Goal: Task Accomplishment & Management: Use online tool/utility

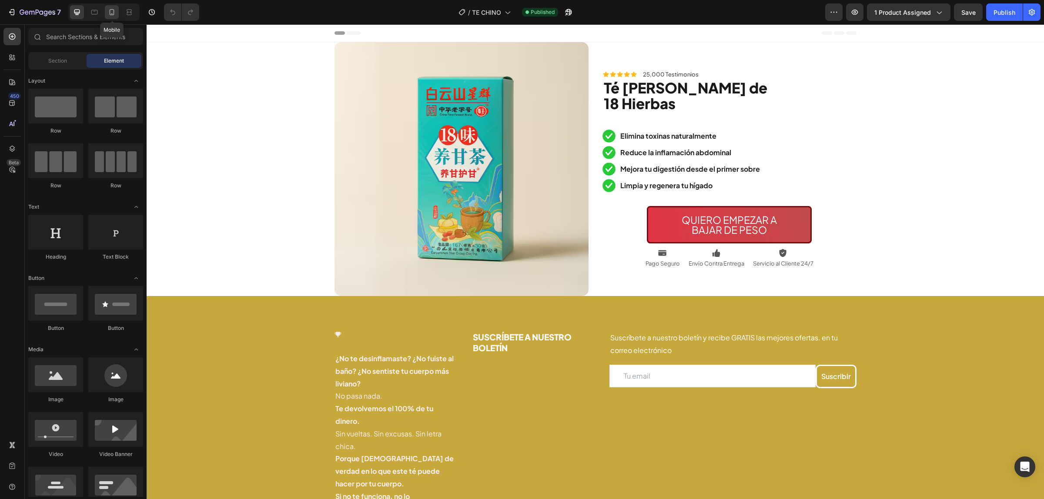
click at [114, 10] on icon at bounding box center [112, 12] width 5 height 6
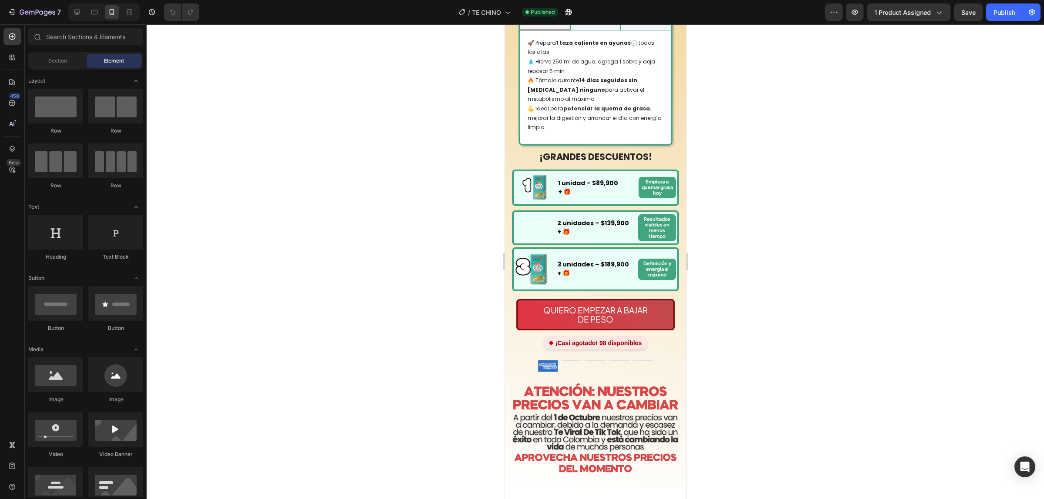
scroll to position [924, 0]
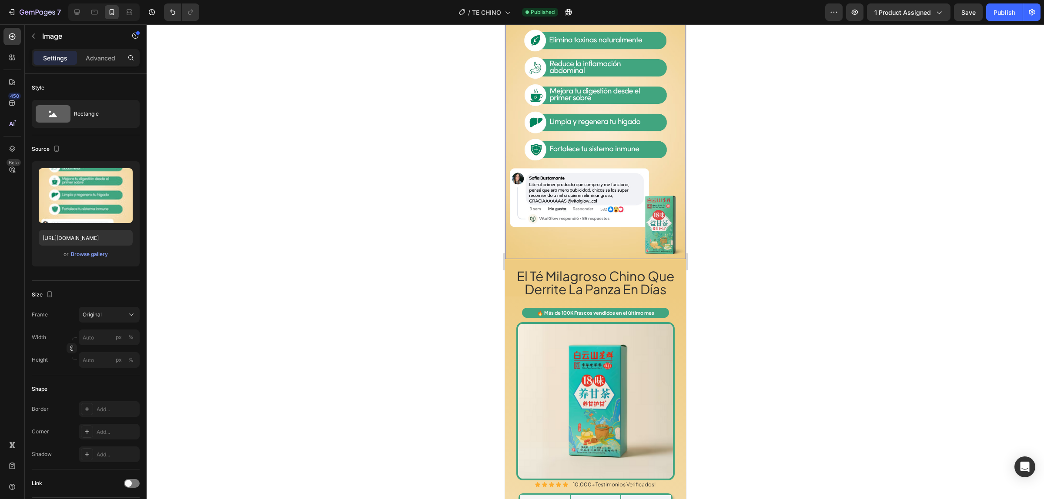
scroll to position [1122, 0]
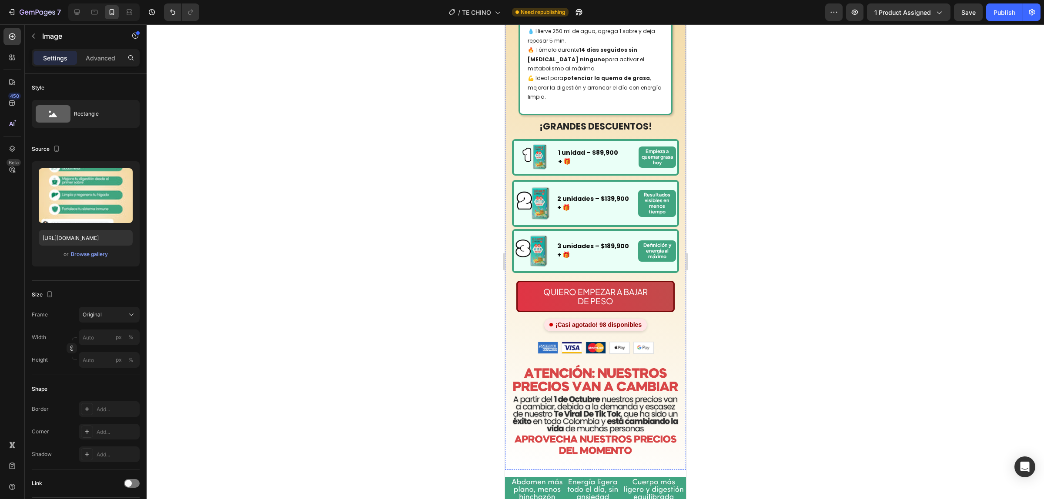
scroll to position [1177, 0]
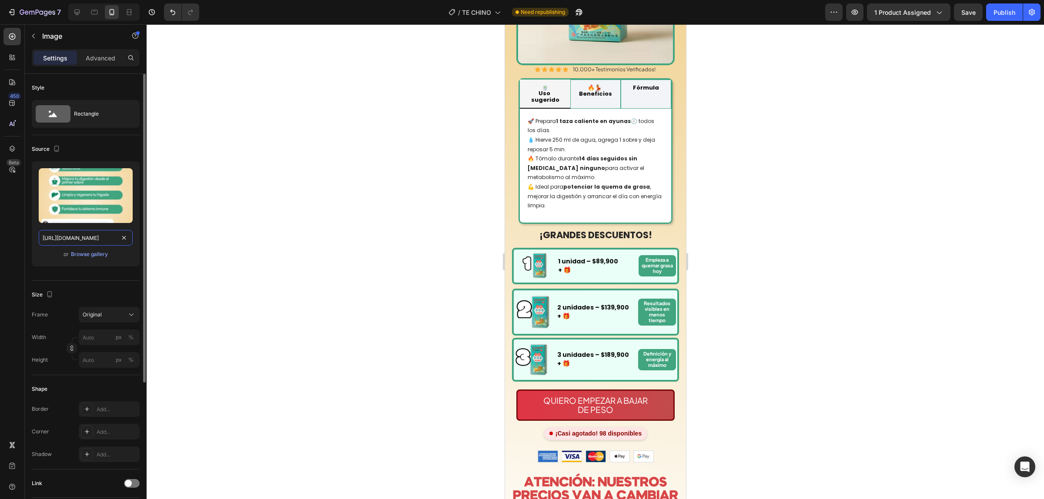
click at [94, 236] on input "https://cdn.shopify.com/s/files/1/0924/3872/4895/files/5_5_a7bcd7e0-3723-4a89-a…" at bounding box center [86, 238] width 94 height 16
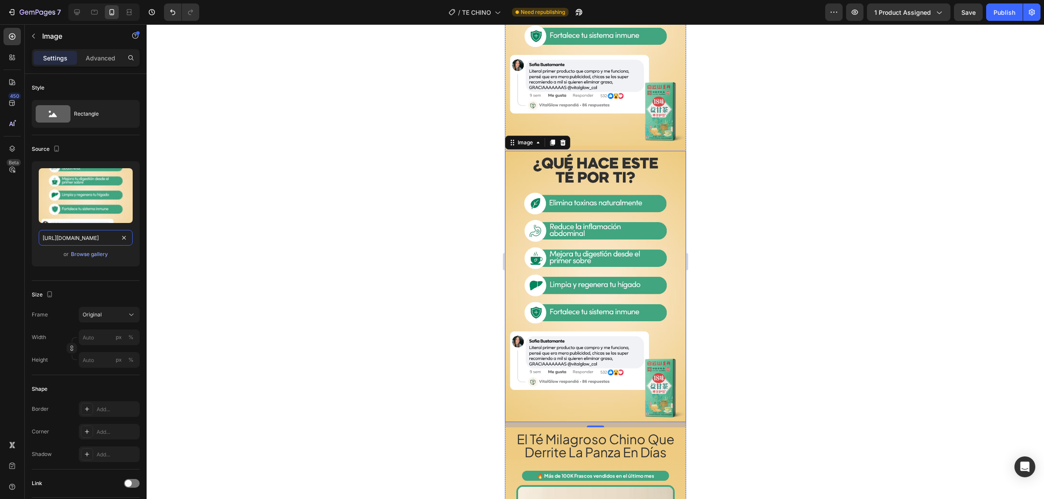
scroll to position [870, 0]
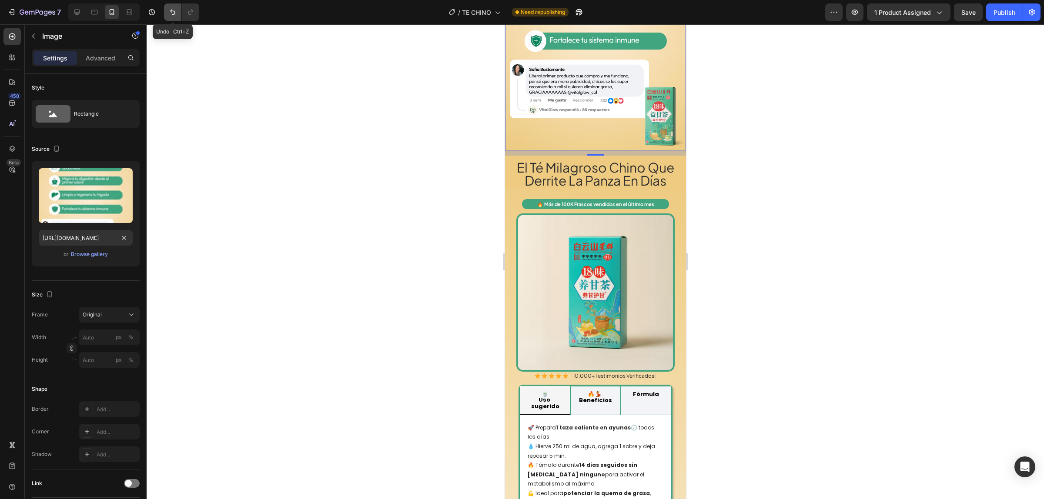
click at [169, 11] on icon "Undo/Redo" at bounding box center [172, 12] width 9 height 9
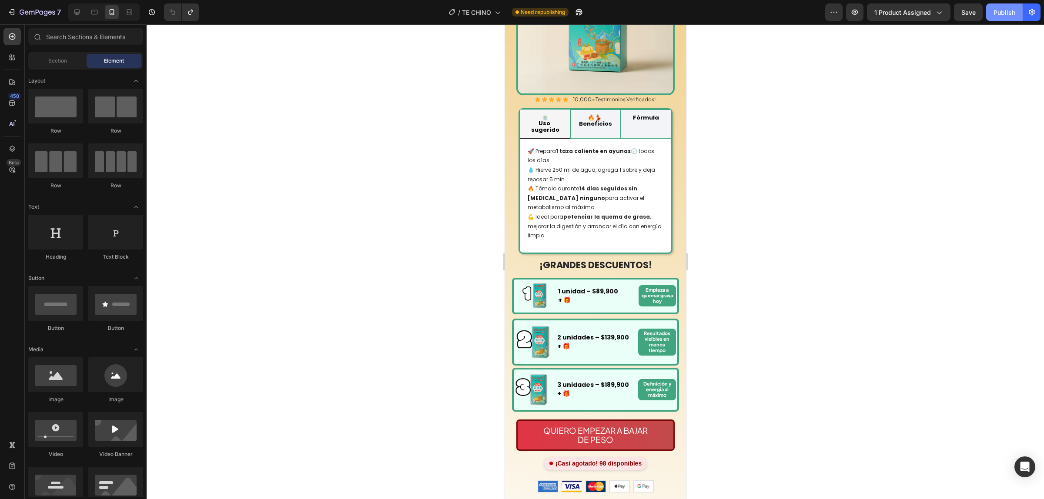
click at [1000, 16] on div "Publish" at bounding box center [1004, 12] width 22 height 9
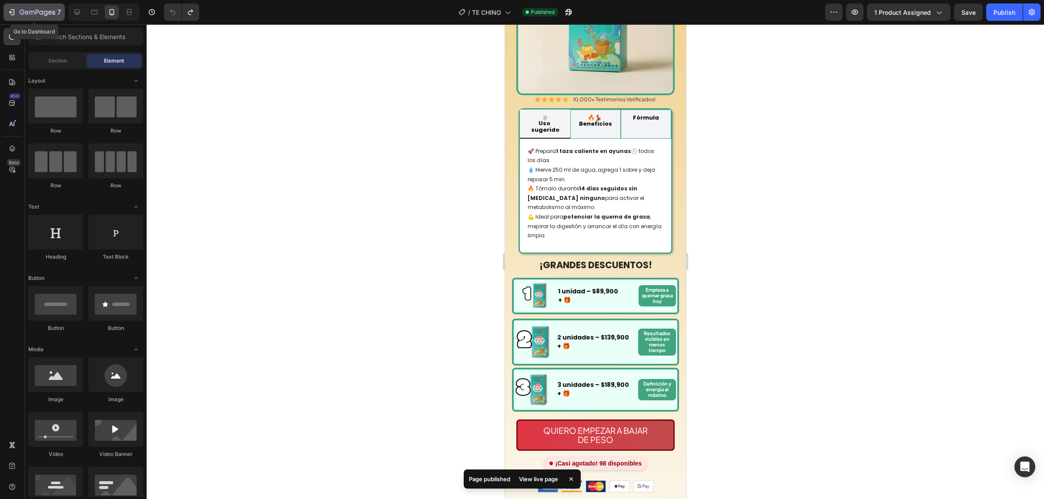
click at [25, 16] on icon "button" at bounding box center [38, 12] width 36 height 7
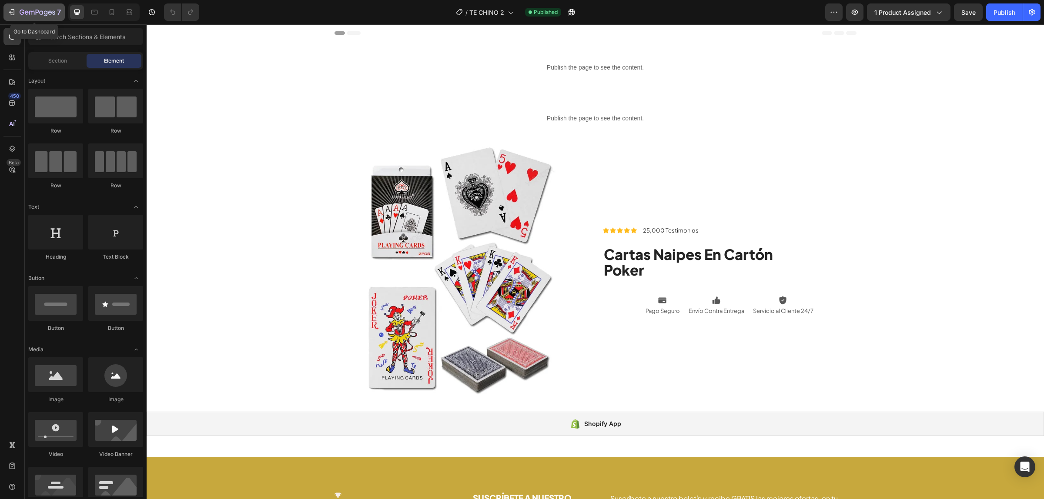
click at [12, 15] on icon "button" at bounding box center [11, 12] width 9 height 9
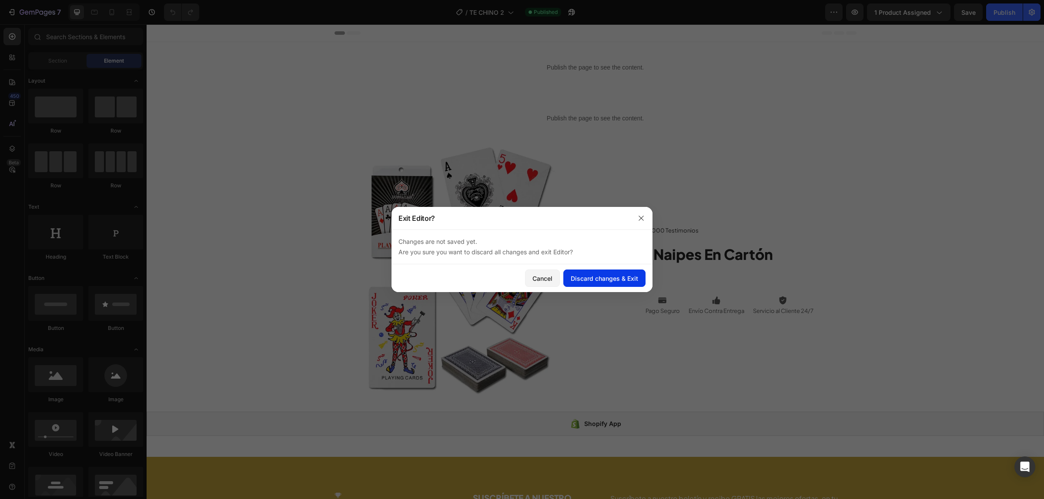
click at [597, 283] on div "Discard changes & Exit" at bounding box center [604, 278] width 67 height 9
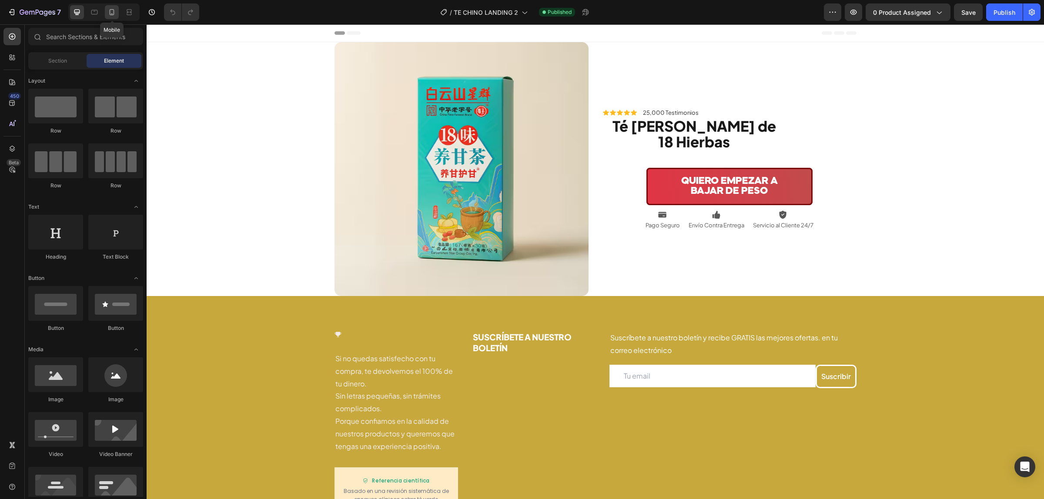
click at [117, 17] on div at bounding box center [112, 12] width 14 height 14
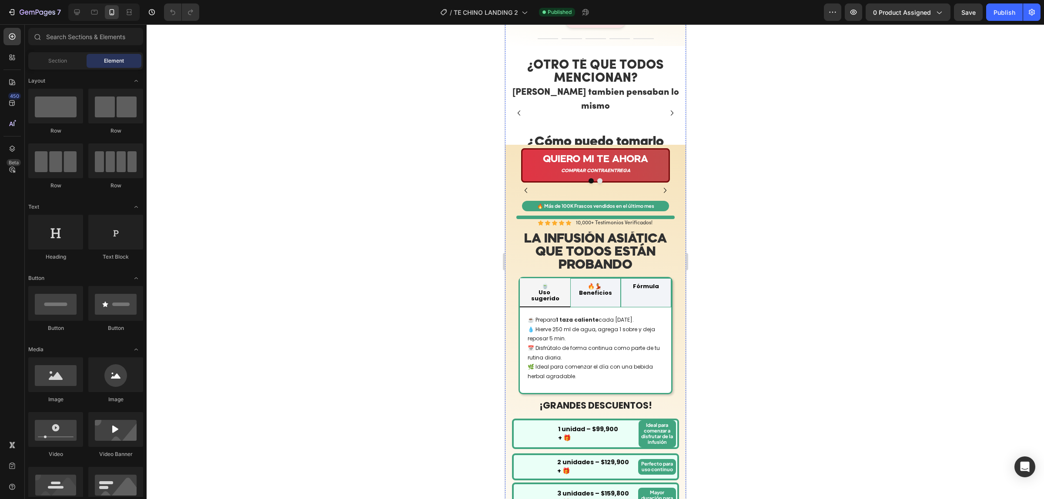
scroll to position [870, 0]
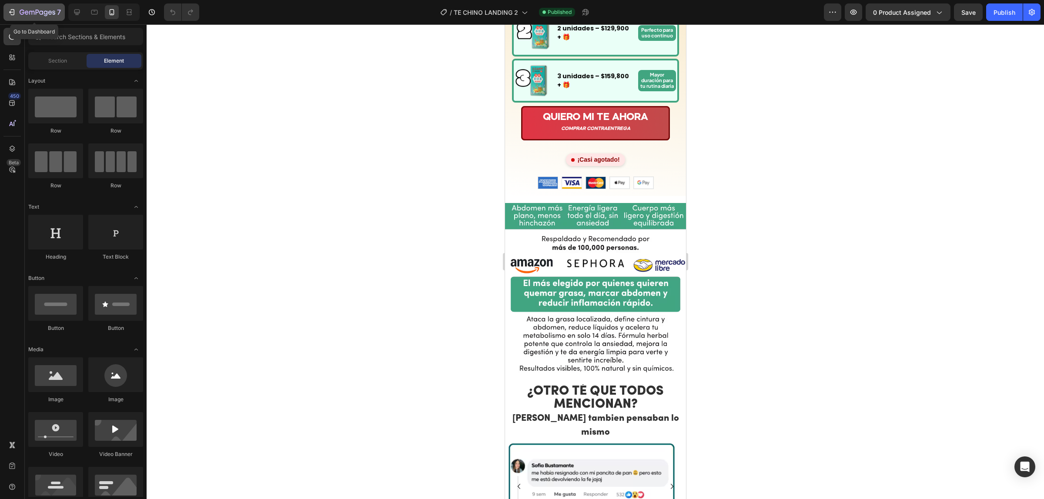
click at [11, 9] on icon "button" at bounding box center [13, 12] width 4 height 6
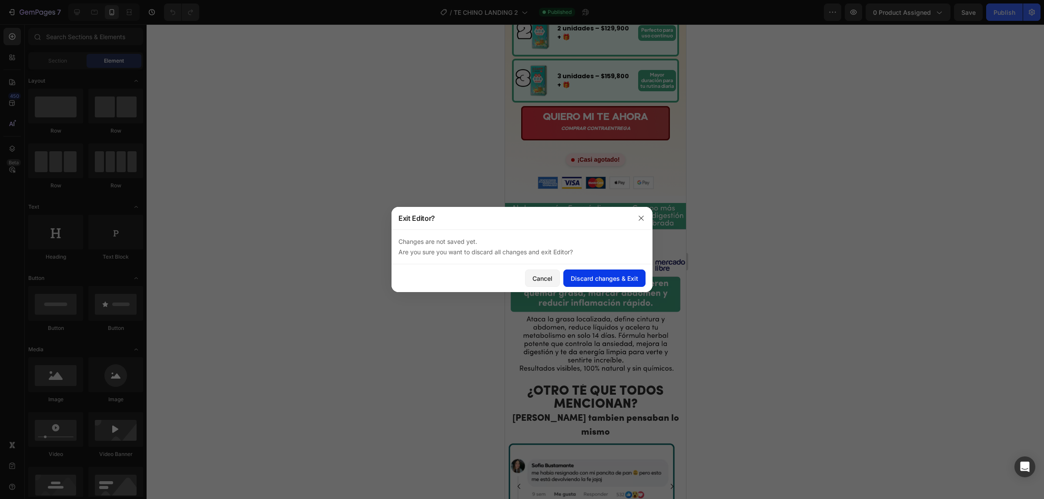
click at [594, 274] on div "Discard changes & Exit" at bounding box center [604, 278] width 67 height 9
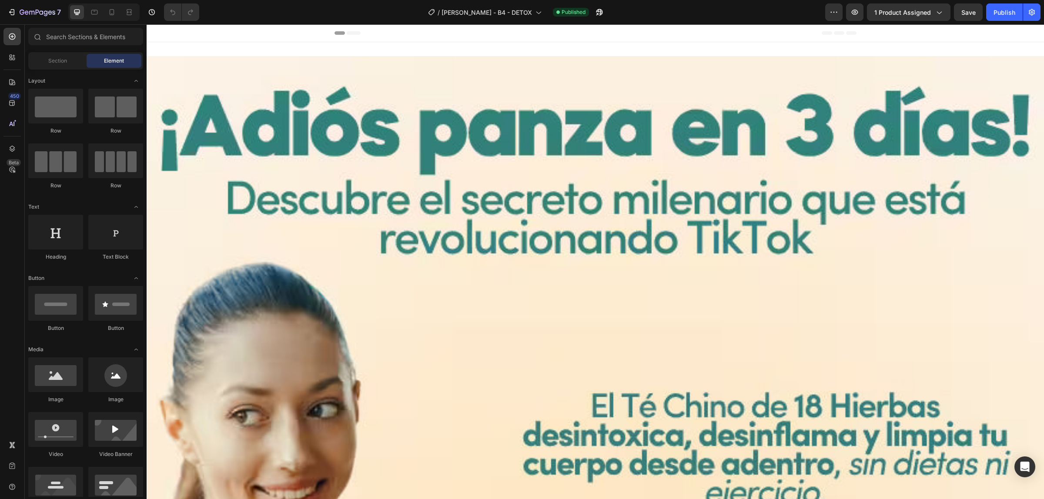
click at [120, 19] on div at bounding box center [103, 11] width 71 height 17
click at [119, 19] on div at bounding box center [103, 11] width 71 height 17
click at [111, 12] on icon at bounding box center [111, 12] width 9 height 9
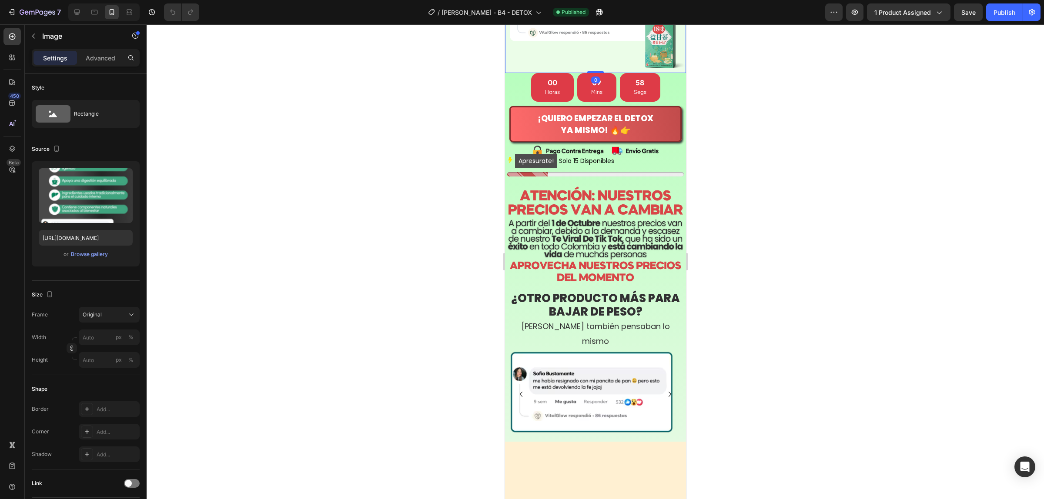
scroll to position [1087, 0]
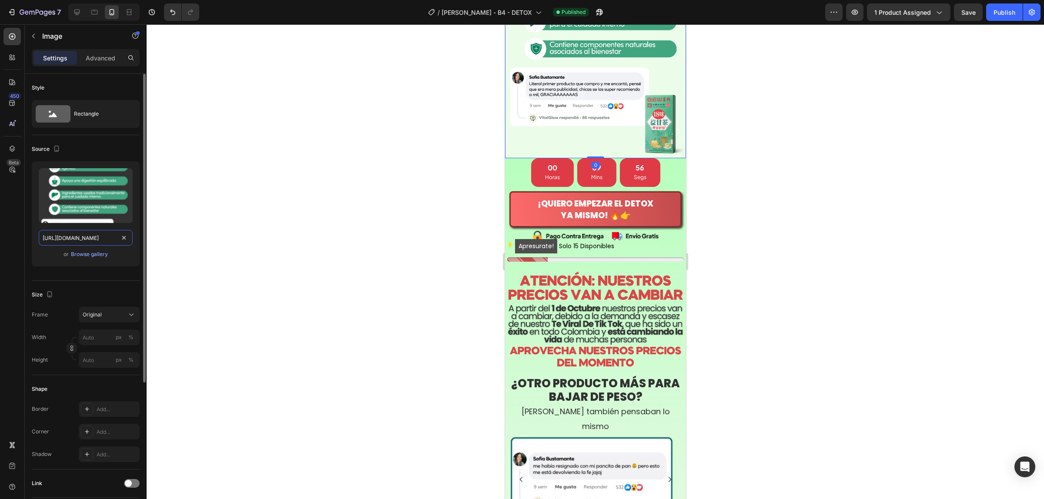
click at [90, 243] on input "[URL][DOMAIN_NAME]" at bounding box center [86, 238] width 94 height 16
paste input "662/1898/3475/files/ESTAFA.avif?v=1758946394"
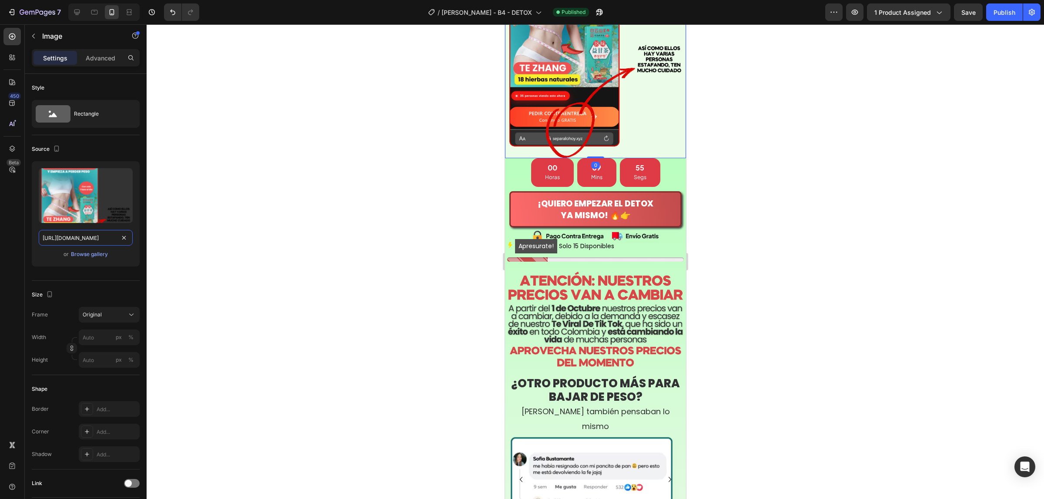
type input "[URL][DOMAIN_NAME]"
click at [422, 212] on div at bounding box center [595, 261] width 897 height 475
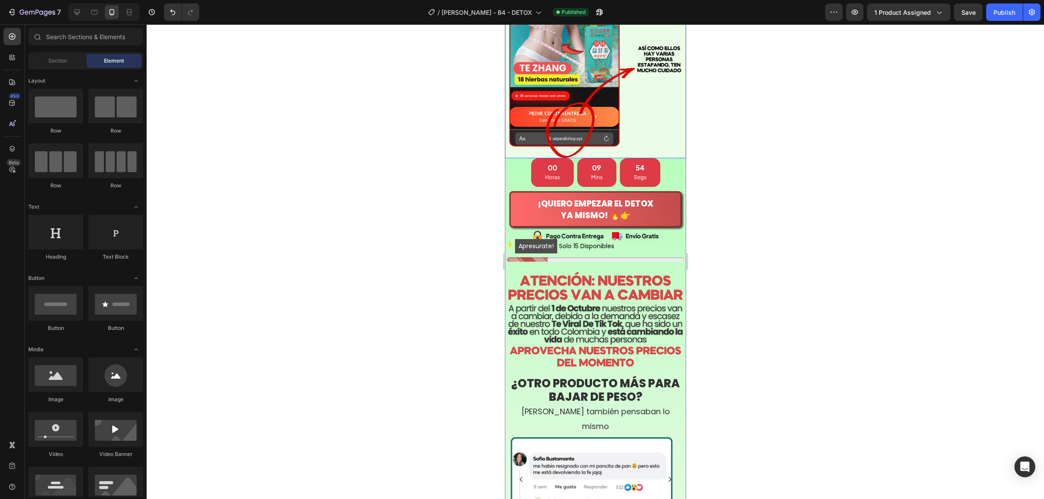
click at [630, 158] on img at bounding box center [595, 22] width 181 height 271
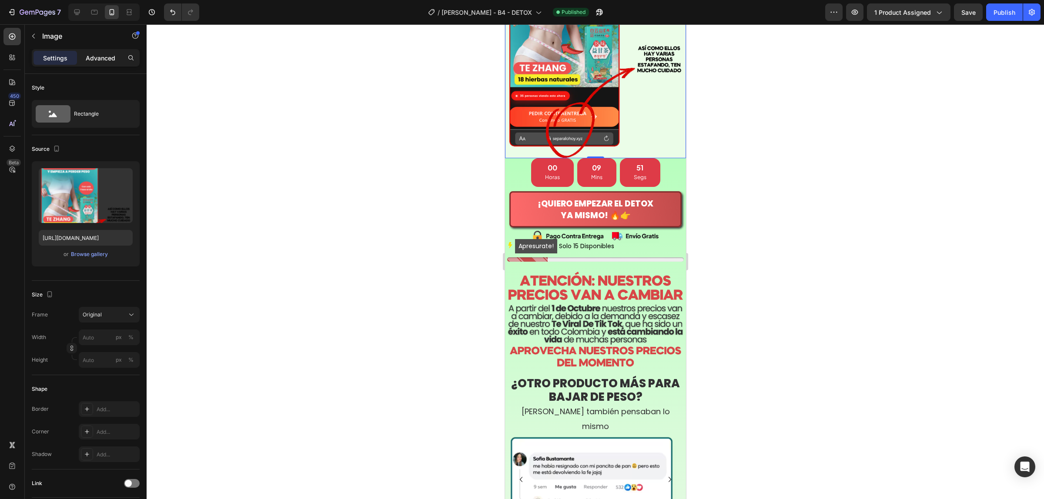
click at [99, 60] on p "Advanced" at bounding box center [101, 58] width 30 height 9
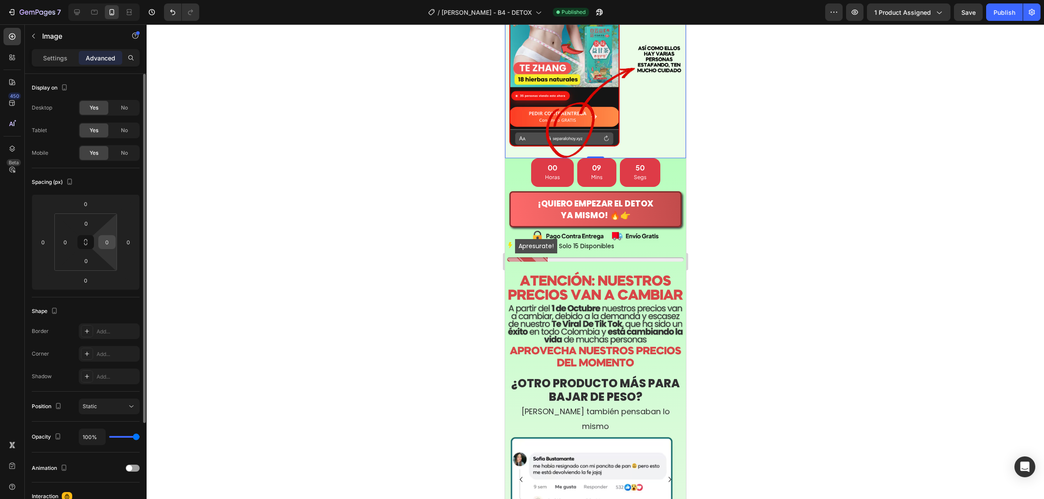
click at [111, 240] on input "0" at bounding box center [106, 242] width 13 height 13
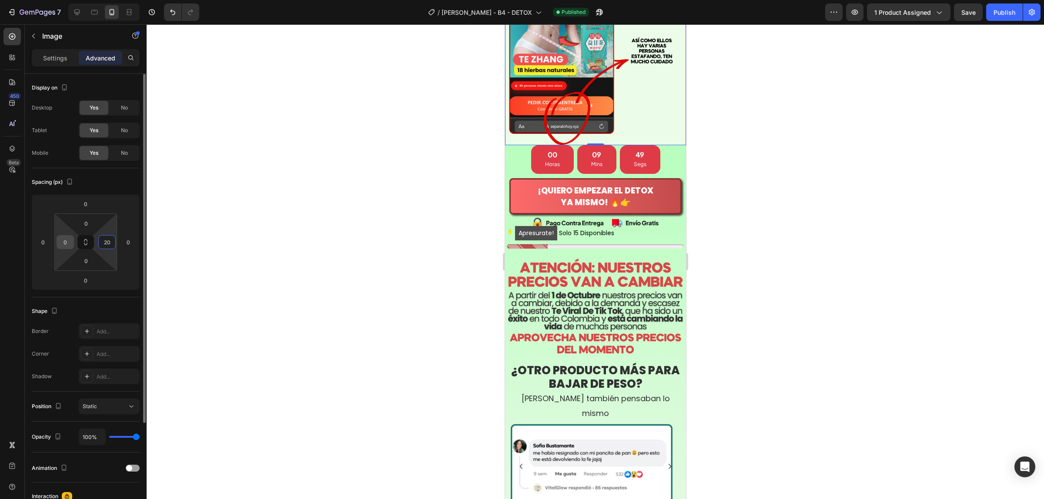
type input "20"
click at [68, 246] on input "0" at bounding box center [65, 242] width 13 height 13
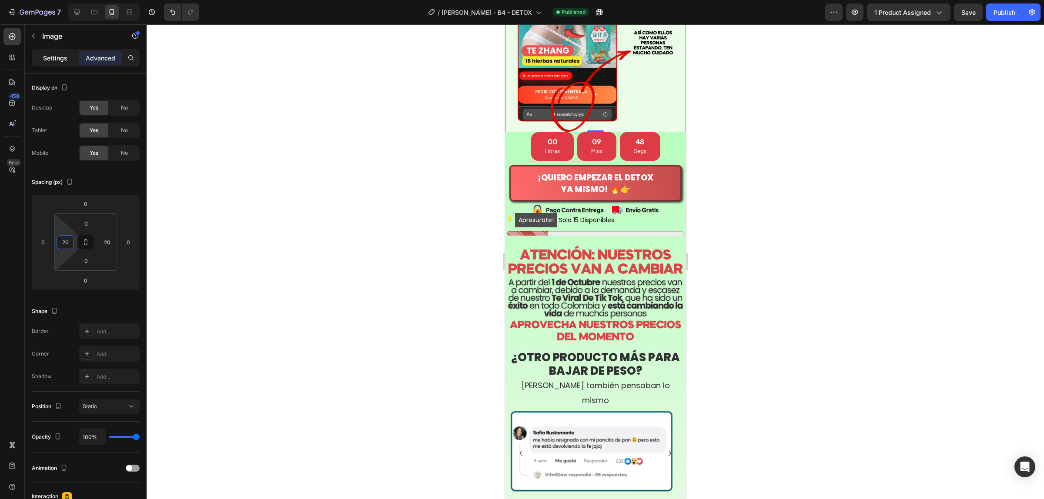
type input "20"
click at [56, 55] on p "Settings" at bounding box center [55, 58] width 24 height 9
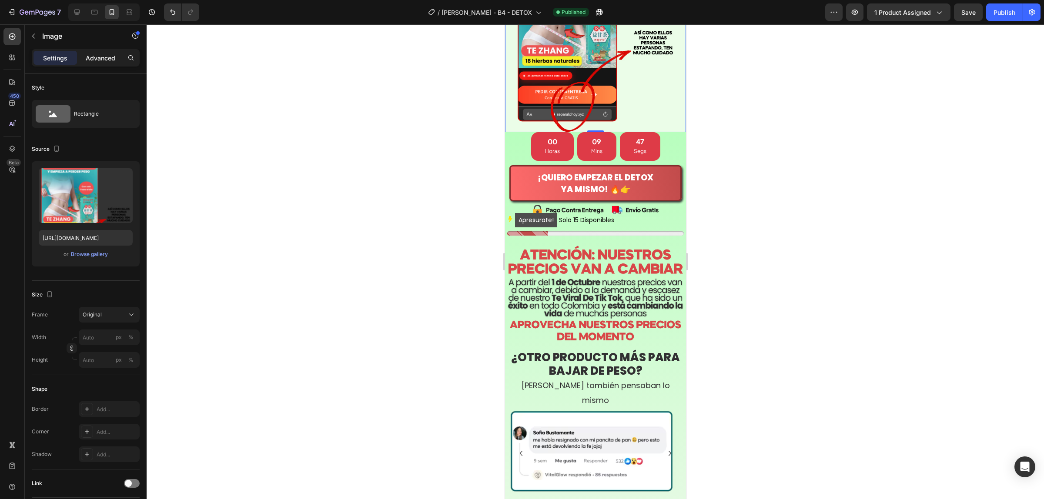
click at [97, 57] on p "Advanced" at bounding box center [101, 58] width 30 height 9
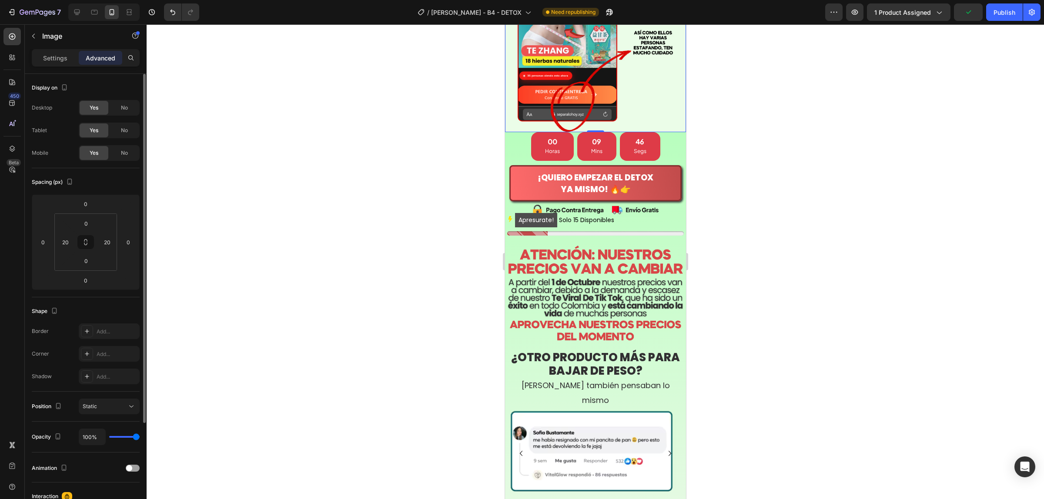
click at [110, 323] on div "Shape Border Add... Corner Add... Shadow Add..." at bounding box center [86, 345] width 108 height 94
click at [108, 330] on div "Add..." at bounding box center [117, 332] width 41 height 8
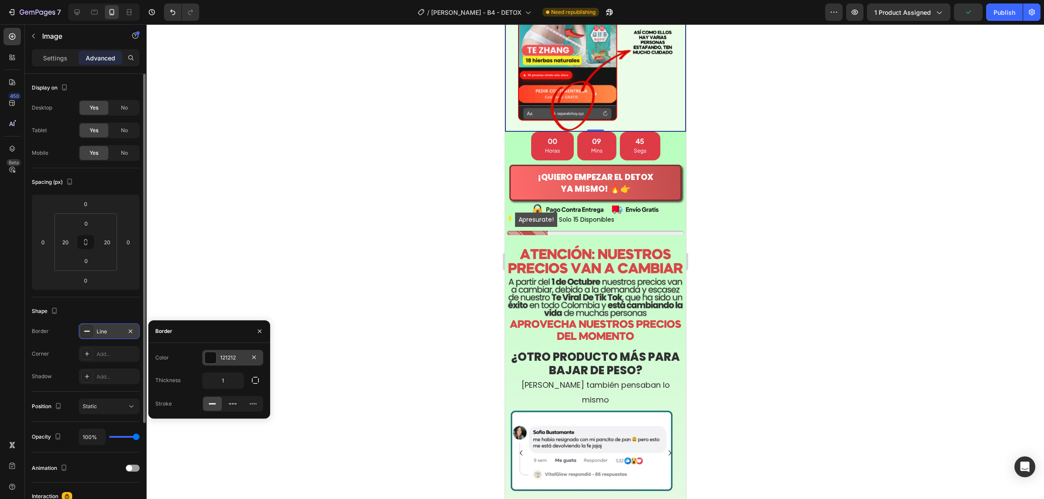
click at [229, 359] on div "121212" at bounding box center [232, 358] width 25 height 8
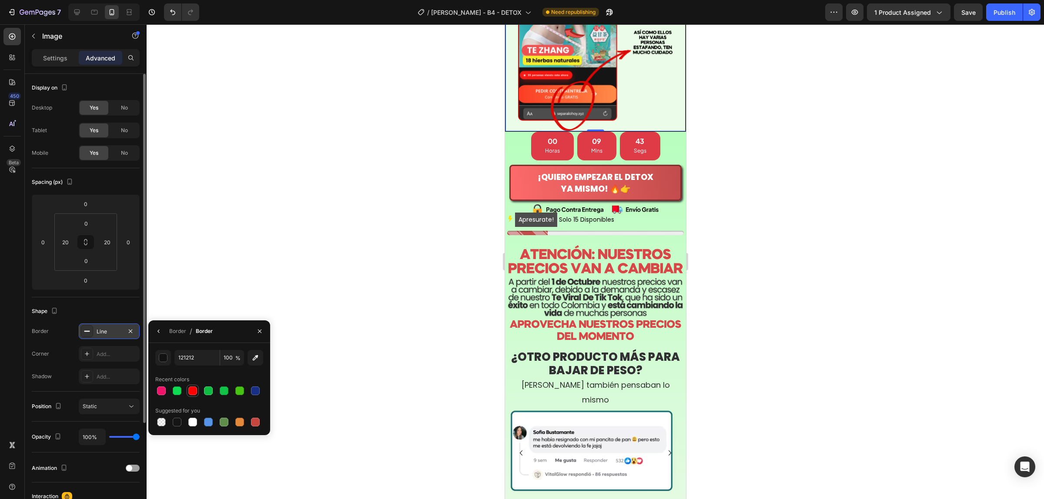
click at [191, 390] on div at bounding box center [192, 391] width 9 height 9
type input "FF0000"
click at [170, 336] on div "Border" at bounding box center [177, 331] width 17 height 14
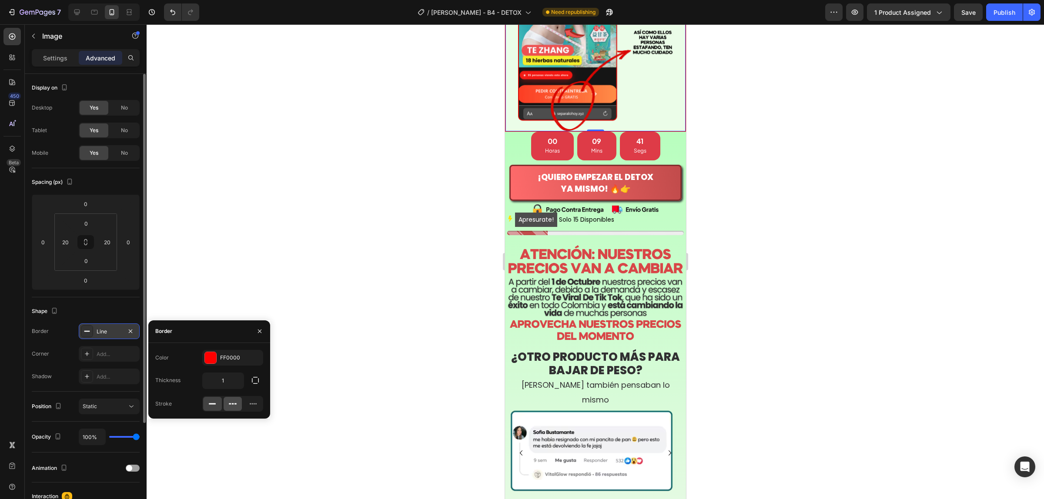
click at [225, 402] on div at bounding box center [233, 404] width 19 height 14
click at [220, 384] on input "1" at bounding box center [223, 381] width 41 height 16
type input "2"
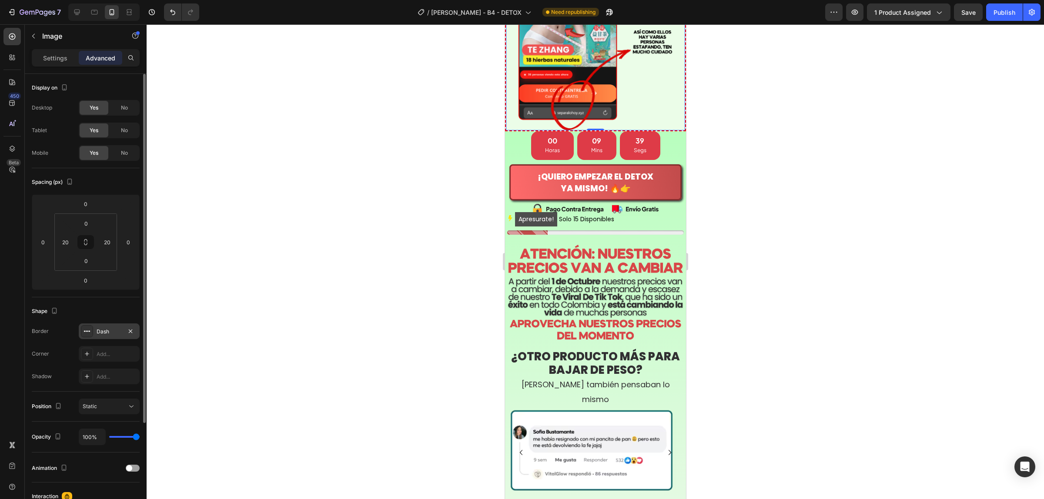
click at [123, 308] on div "Shape" at bounding box center [86, 311] width 108 height 14
click at [116, 335] on div "Dash" at bounding box center [109, 332] width 25 height 8
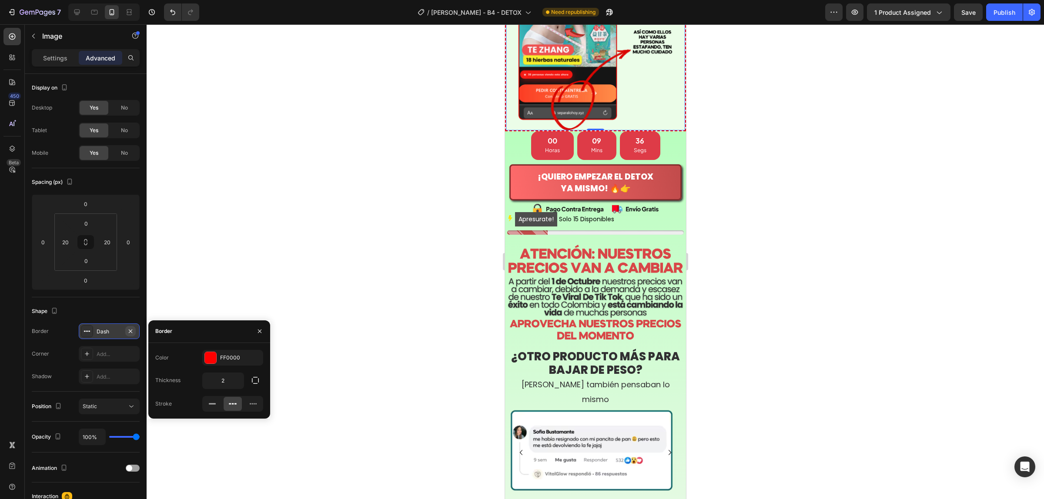
click at [130, 335] on icon "button" at bounding box center [130, 331] width 7 height 7
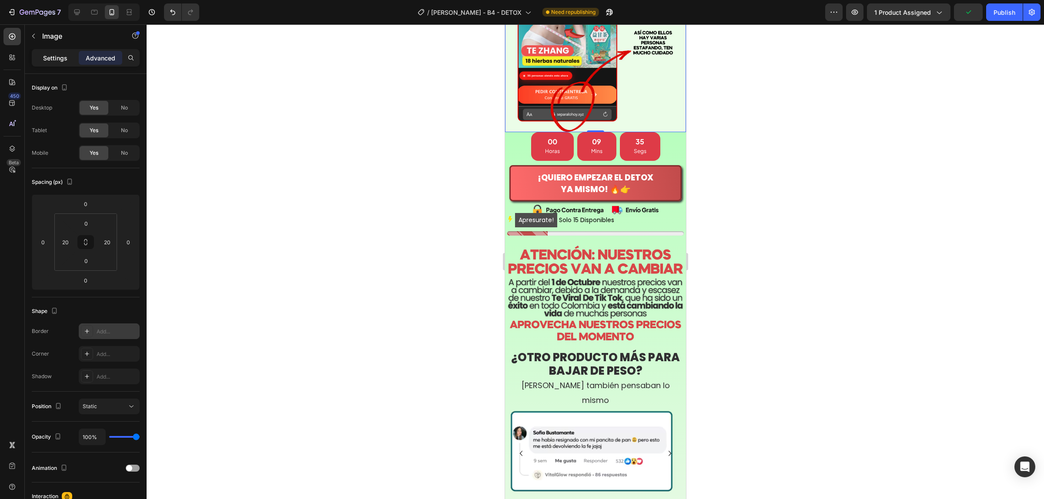
click at [62, 61] on p "Settings" at bounding box center [55, 58] width 24 height 9
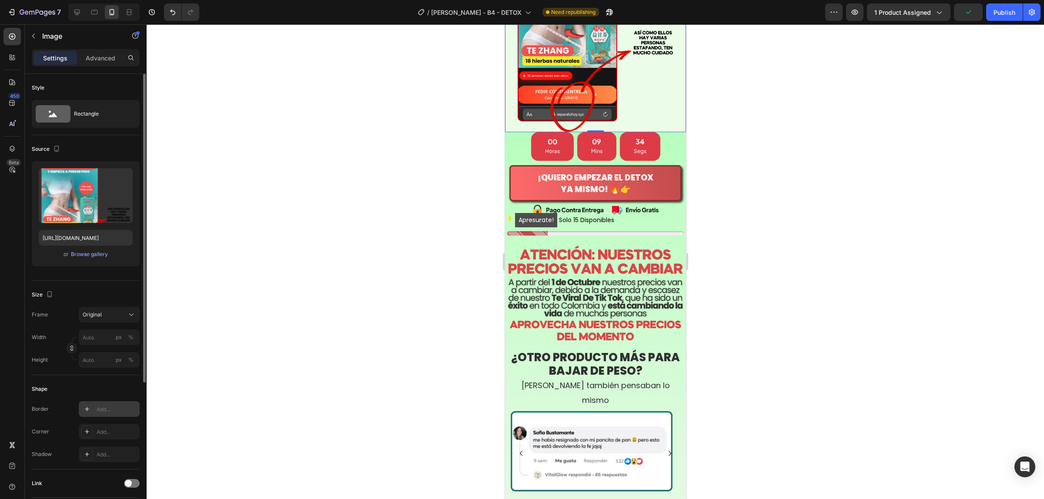
click at [105, 410] on div "Add..." at bounding box center [117, 410] width 41 height 8
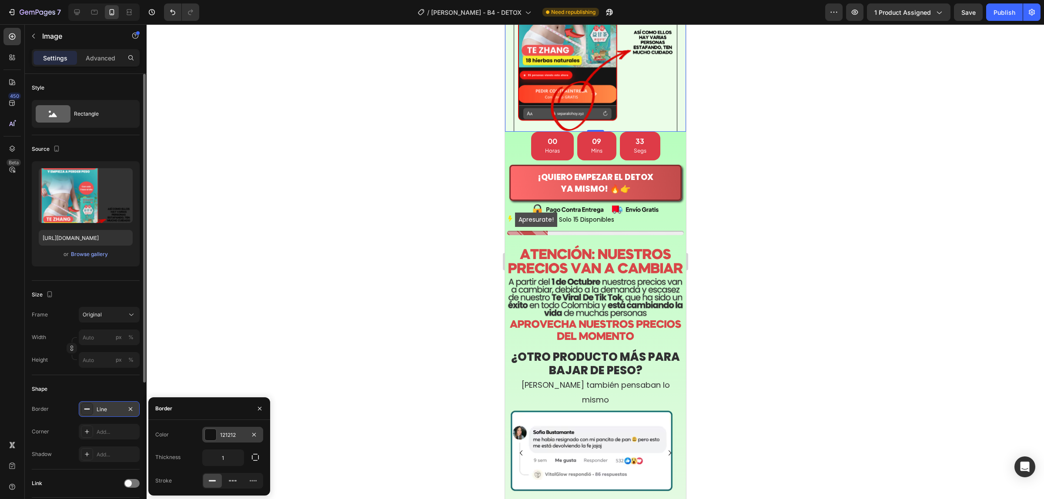
click at [217, 433] on div "121212" at bounding box center [232, 435] width 61 height 16
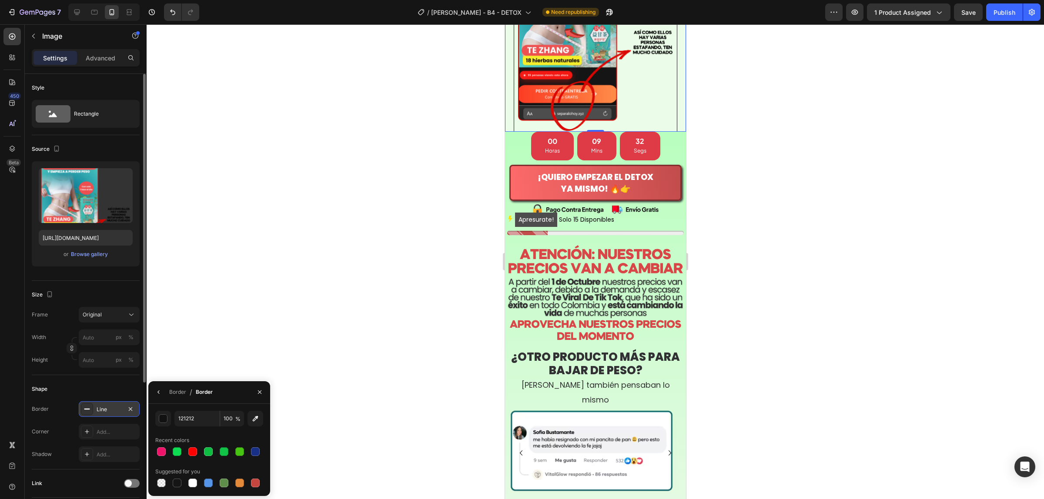
click at [185, 453] on div at bounding box center [209, 452] width 108 height 12
click at [190, 451] on div at bounding box center [192, 452] width 9 height 9
type input "FF0000"
click at [179, 393] on div "Border" at bounding box center [177, 392] width 17 height 8
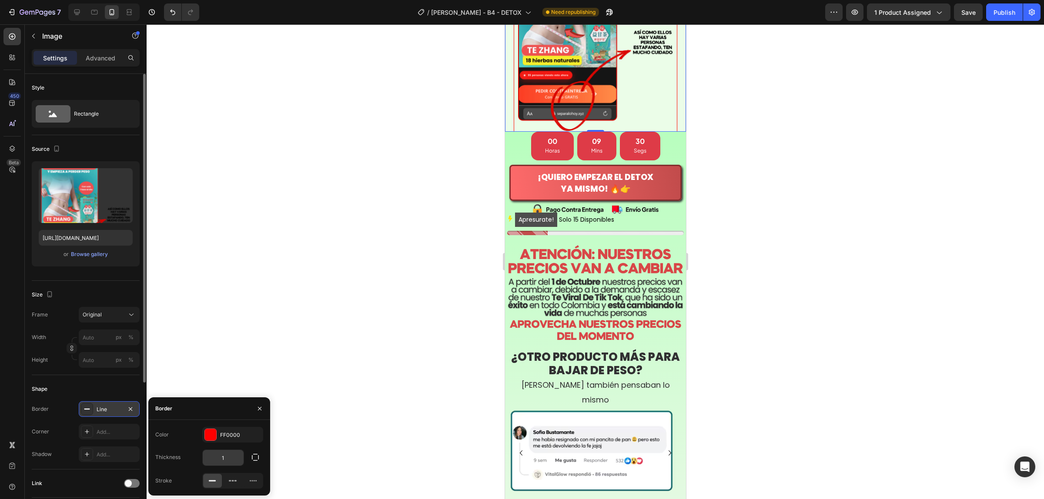
click at [228, 451] on input "1" at bounding box center [223, 458] width 41 height 16
type input "2"
click at [231, 477] on icon at bounding box center [232, 481] width 9 height 9
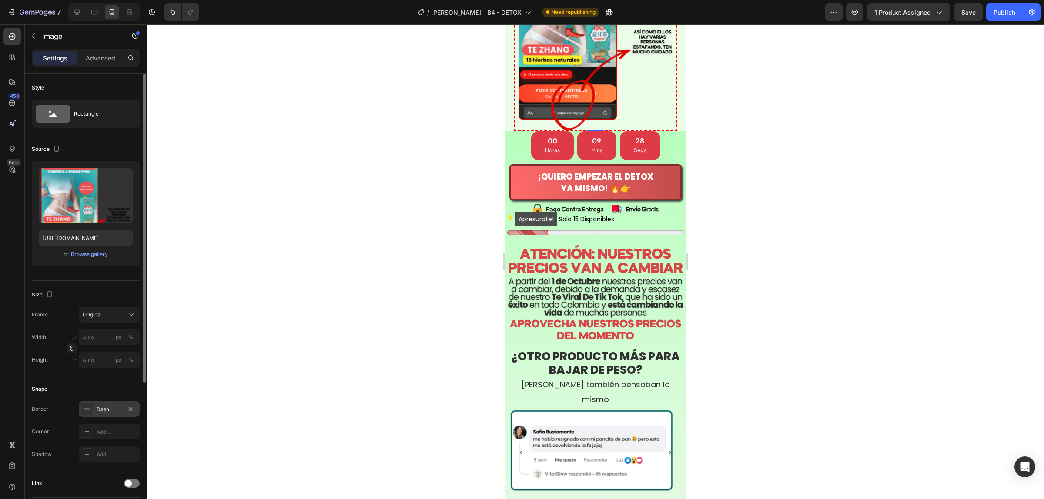
click at [122, 389] on div "Shape" at bounding box center [86, 389] width 108 height 14
click at [842, 287] on div at bounding box center [595, 261] width 897 height 475
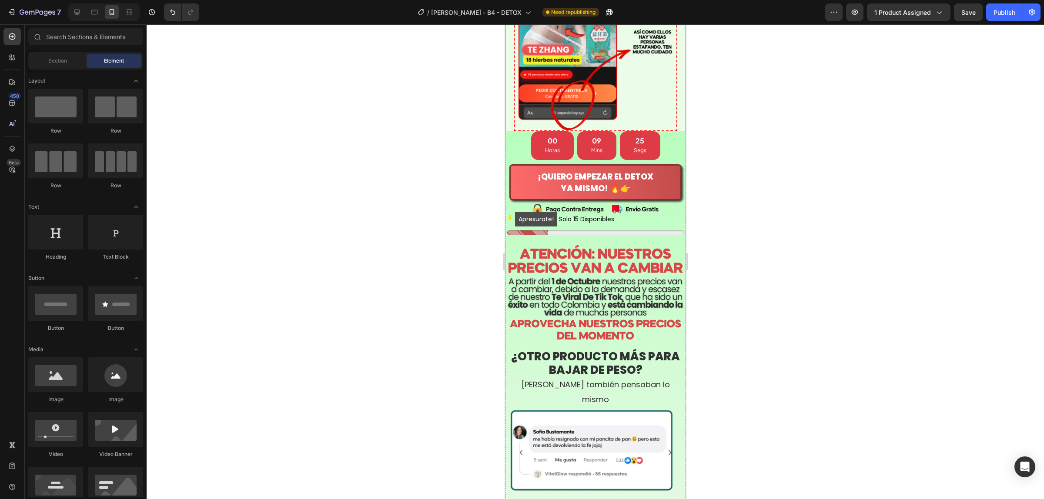
click at [671, 131] on div "Image" at bounding box center [595, 9] width 181 height 244
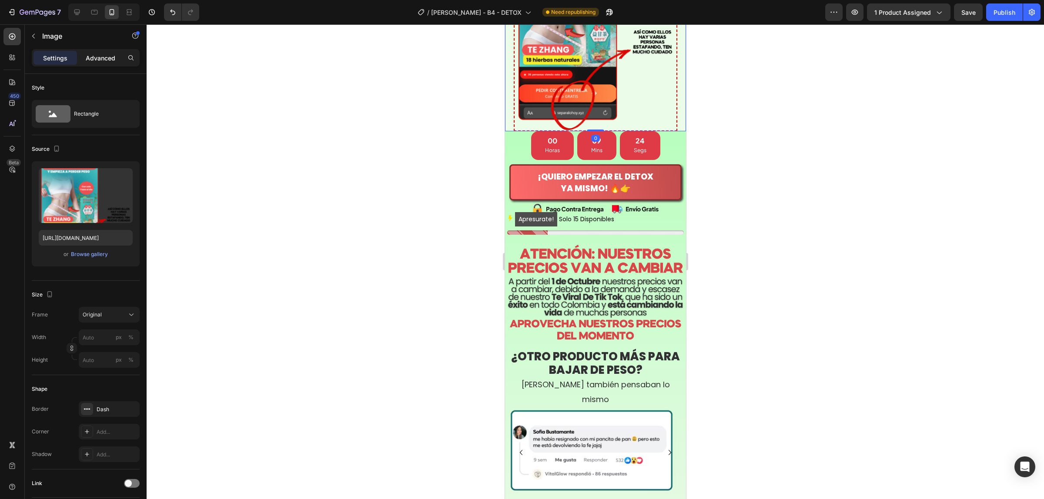
click at [97, 53] on div "Advanced" at bounding box center [100, 58] width 43 height 14
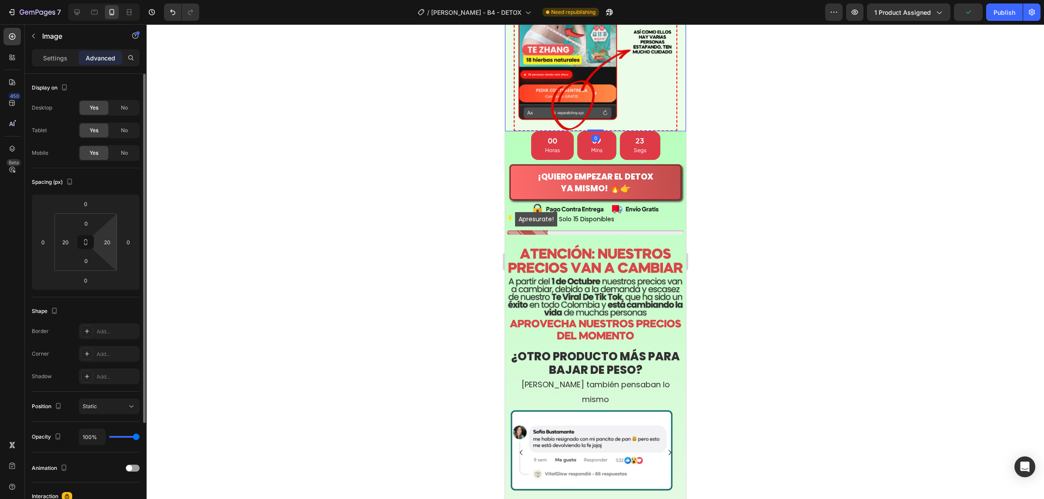
click at [105, 0] on html "7 Version history / [PERSON_NAME] - B4 - DETOX Need republishing Preview 1 prod…" at bounding box center [522, 0] width 1044 height 0
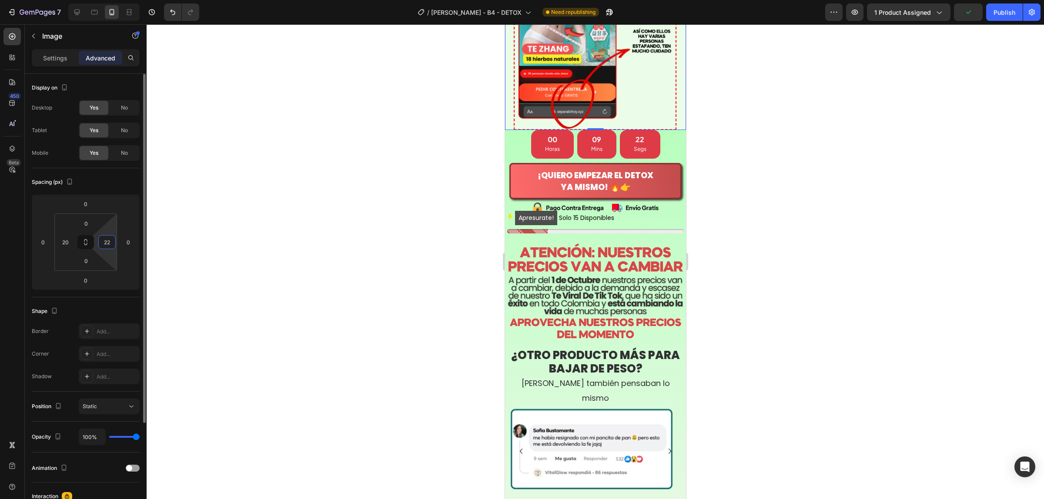
click at [105, 244] on input "22" at bounding box center [106, 242] width 13 height 13
click at [109, 243] on input "22" at bounding box center [106, 242] width 13 height 13
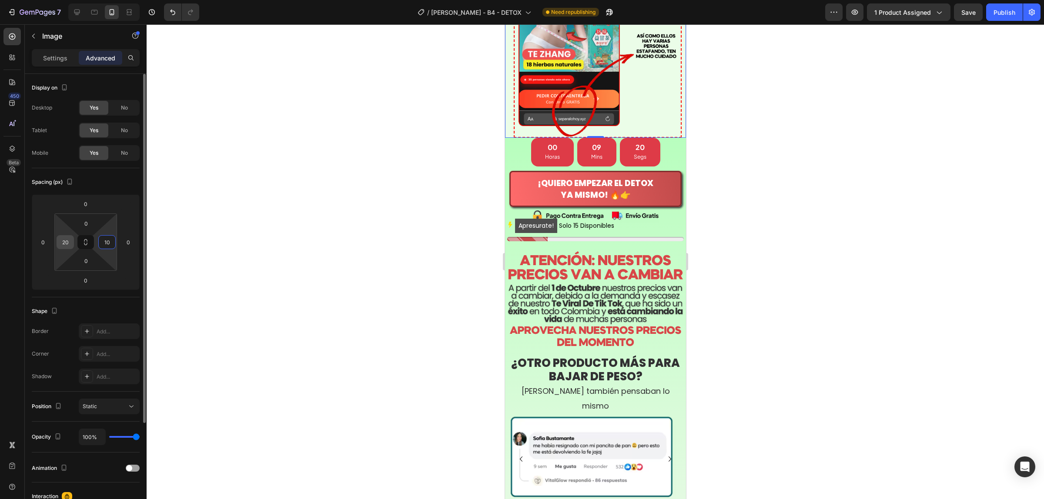
type input "10"
click at [64, 244] on input "20" at bounding box center [65, 242] width 13 height 13
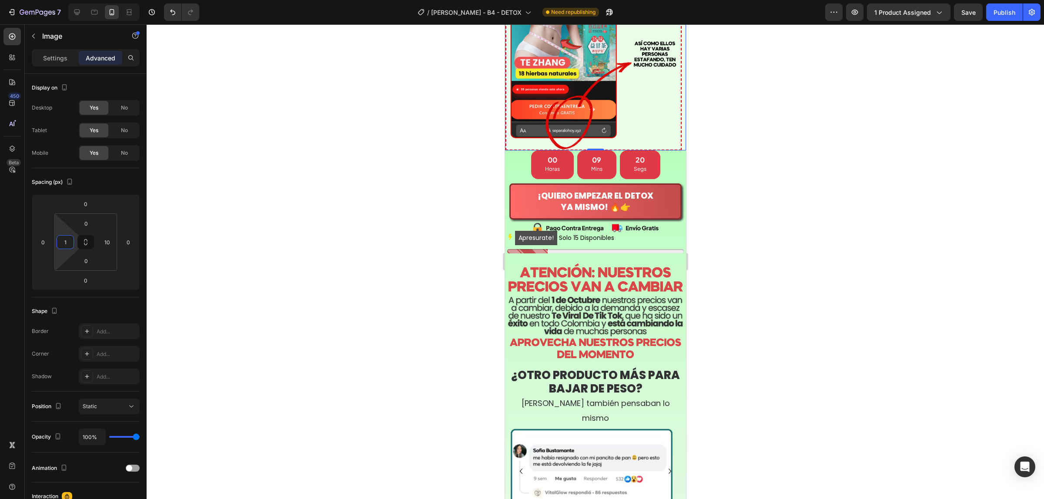
type input "10"
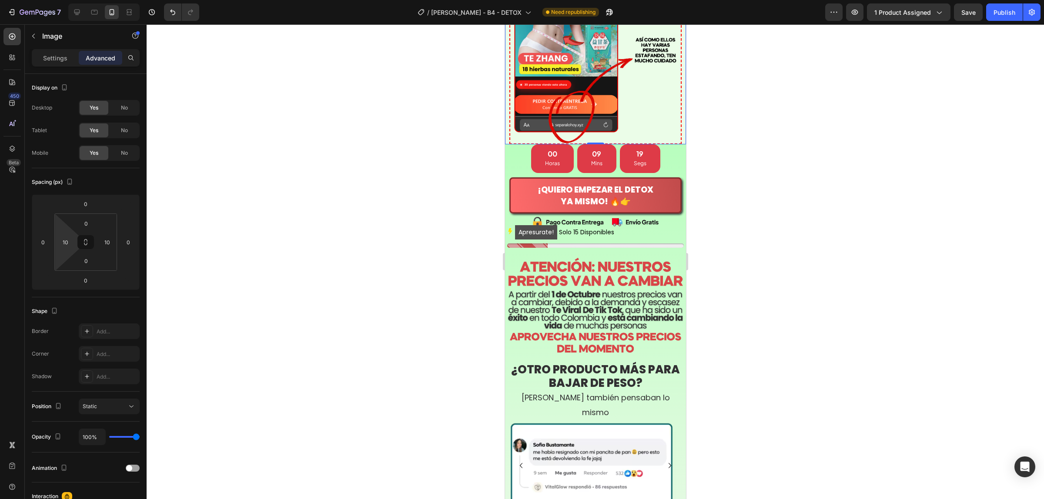
click at [158, 181] on div at bounding box center [595, 261] width 897 height 475
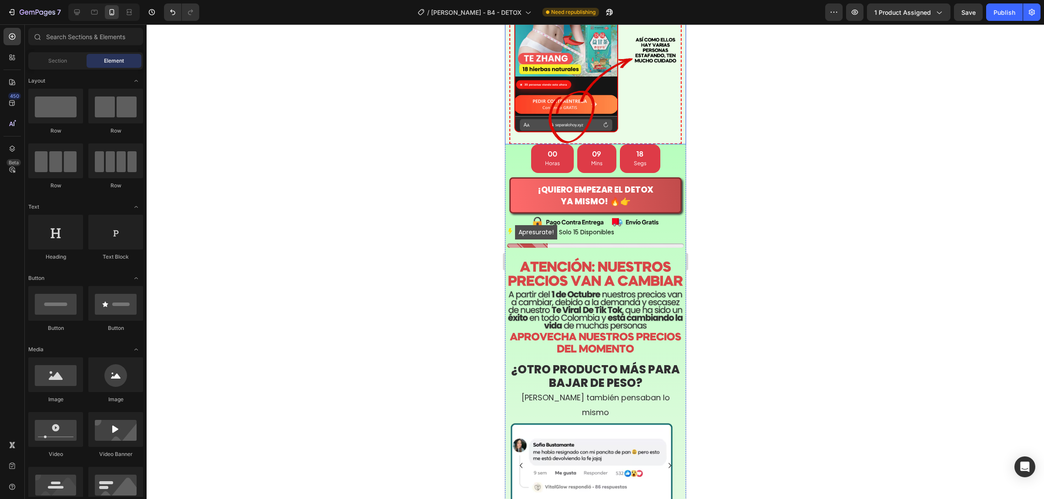
click at [709, 150] on div at bounding box center [595, 261] width 897 height 475
click at [755, 127] on div at bounding box center [595, 261] width 897 height 475
click at [973, 16] on span "Save" at bounding box center [968, 12] width 14 height 7
click at [993, 13] on div "Publish" at bounding box center [1004, 12] width 22 height 9
click at [26, 11] on icon "button" at bounding box center [27, 12] width 4 height 4
